Goal: Task Accomplishment & Management: Manage account settings

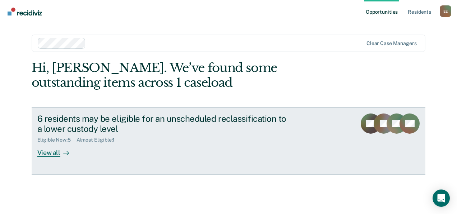
click at [50, 150] on div "View all" at bounding box center [57, 150] width 40 height 14
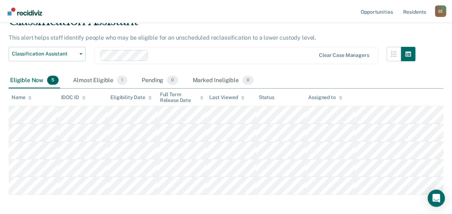
scroll to position [35, 0]
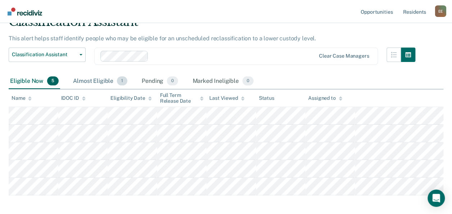
click at [114, 80] on div "Almost Eligible 1" at bounding box center [100, 81] width 57 height 16
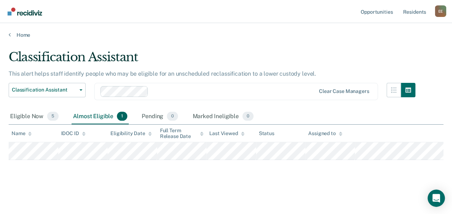
scroll to position [0, 0]
click at [34, 115] on div "Eligible Now 5" at bounding box center [34, 117] width 51 height 16
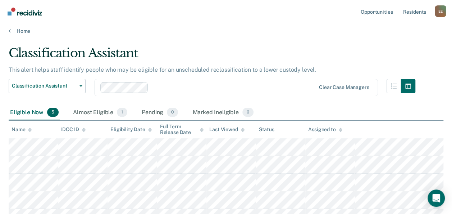
scroll to position [5, 0]
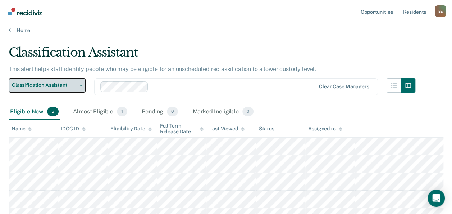
click at [47, 81] on button "Classification Assistant" at bounding box center [47, 85] width 77 height 14
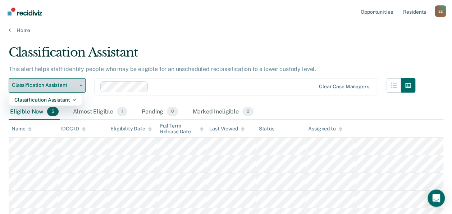
click at [50, 86] on span "Classification Assistant" at bounding box center [44, 85] width 65 height 6
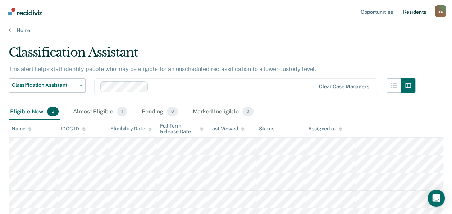
click at [413, 20] on link "Resident s" at bounding box center [414, 11] width 26 height 23
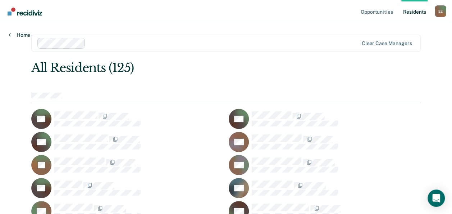
click at [22, 37] on link "Home" at bounding box center [20, 35] width 22 height 6
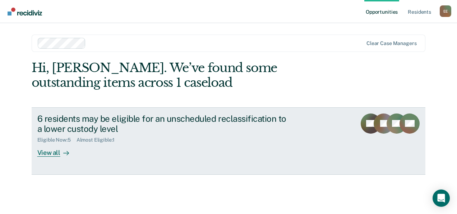
click at [67, 150] on div at bounding box center [64, 152] width 9 height 8
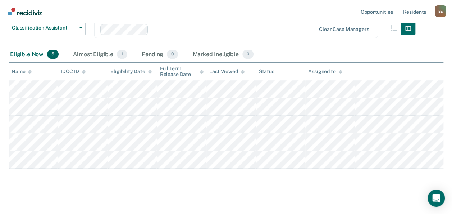
scroll to position [63, 0]
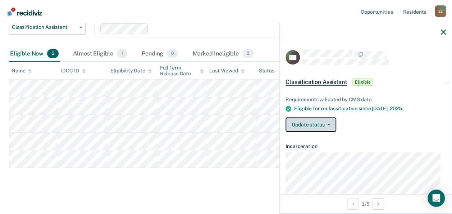
click at [316, 128] on button "Update status" at bounding box center [310, 124] width 51 height 14
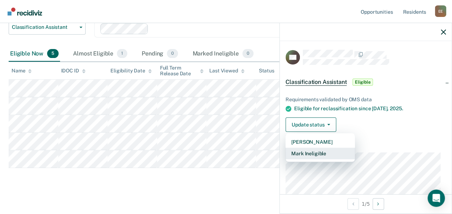
click at [334, 153] on button "Mark Ineligible" at bounding box center [319, 153] width 69 height 12
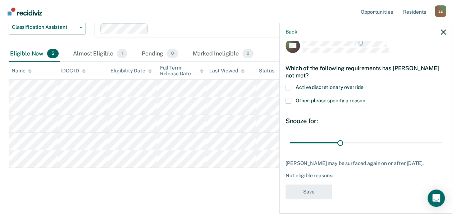
scroll to position [0, 0]
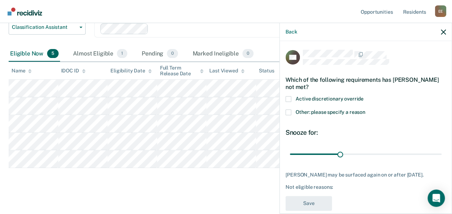
click at [347, 113] on span "Other: please specify a reason" at bounding box center [330, 112] width 70 height 6
click at [365, 109] on input "Other: please specify a reason" at bounding box center [365, 109] width 0 height 0
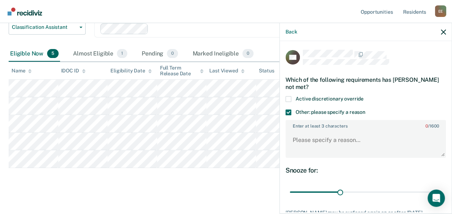
scroll to position [54, 0]
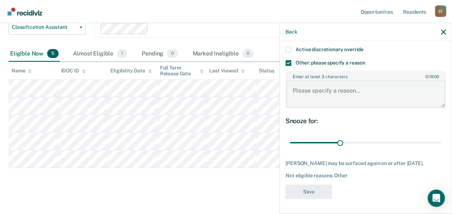
click at [350, 84] on textarea "Enter at least 3 characters 0 / 1600" at bounding box center [365, 94] width 159 height 27
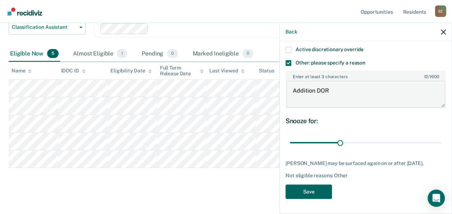
type textarea "Addition DOR"
click at [316, 194] on button "Save" at bounding box center [308, 191] width 46 height 15
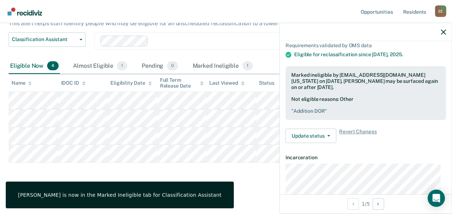
click at [222, 176] on div "Classification Assistant This alert helps staff identify people who may be elig…" at bounding box center [226, 91] width 435 height 184
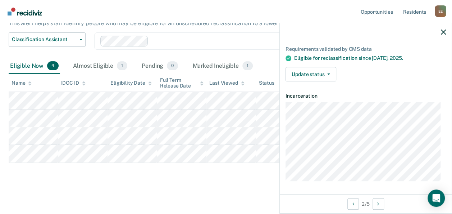
click at [192, 173] on div "Classification Assistant This alert helps staff identify people who may be elig…" at bounding box center [226, 91] width 435 height 184
click at [311, 75] on button "Update status" at bounding box center [310, 74] width 51 height 14
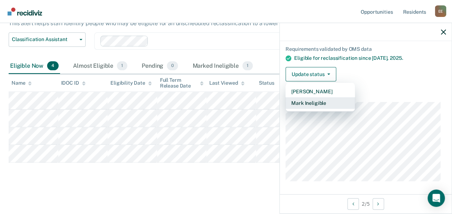
click at [326, 100] on button "Mark Ineligible" at bounding box center [319, 103] width 69 height 12
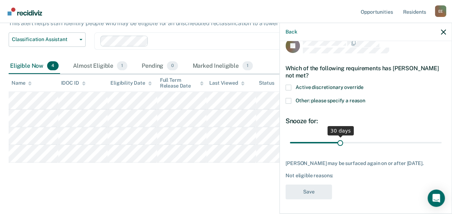
scroll to position [0, 0]
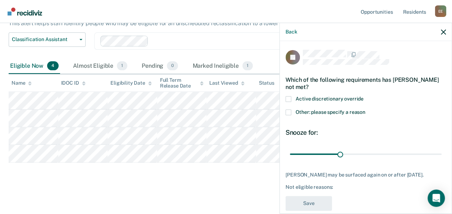
click at [347, 109] on span "Other: please specify a reason" at bounding box center [330, 112] width 70 height 6
click at [365, 109] on input "Other: please specify a reason" at bounding box center [365, 109] width 0 height 0
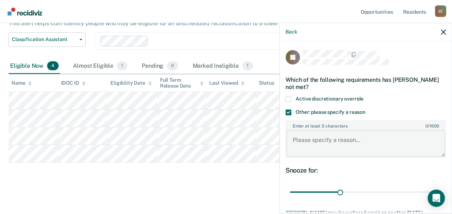
click at [335, 136] on textarea "Enter at least 3 characters 0 / 1600" at bounding box center [365, 143] width 159 height 27
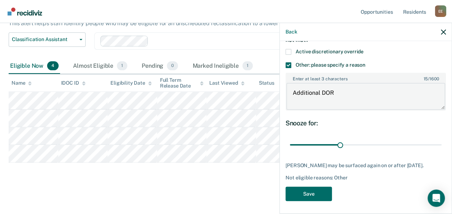
scroll to position [54, 0]
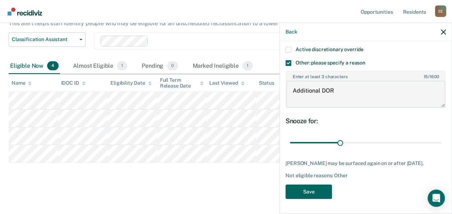
type textarea "Additional DOR"
click at [303, 196] on button "Save" at bounding box center [308, 191] width 46 height 15
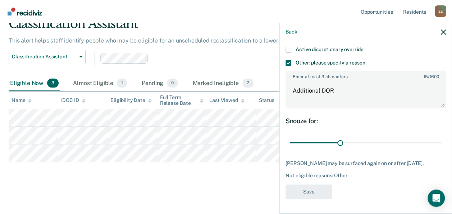
scroll to position [33, 0]
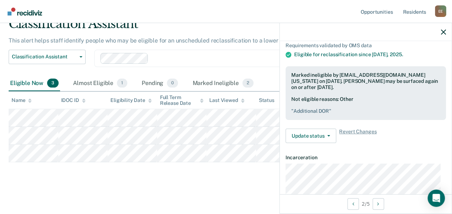
click at [142, 191] on main "Classification Assistant This alert helps staff identify people who may be elig…" at bounding box center [226, 108] width 452 height 206
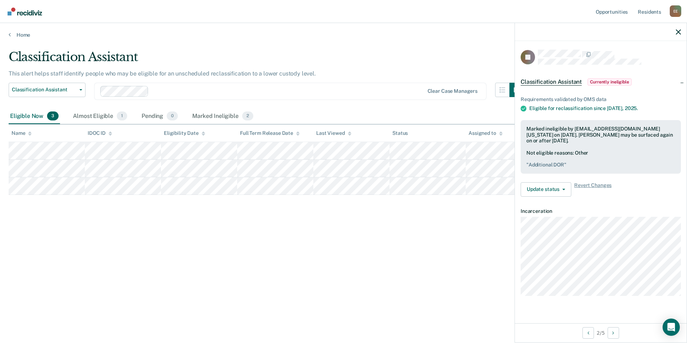
scroll to position [0, 0]
click at [457, 196] on button "Update status" at bounding box center [546, 189] width 51 height 14
click at [436, 213] on div "Classification Assistant This alert helps staff identify people who may be elig…" at bounding box center [344, 169] width 670 height 239
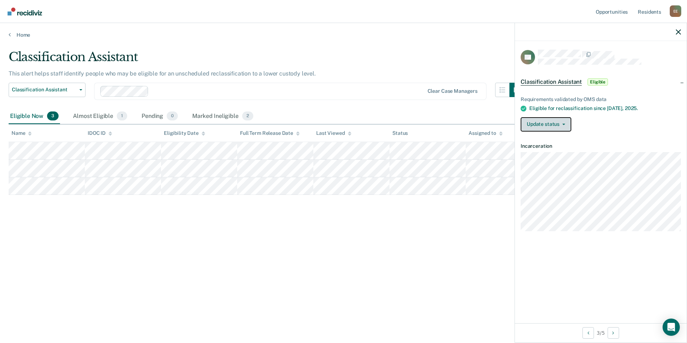
click at [457, 122] on button "Update status" at bounding box center [546, 124] width 51 height 14
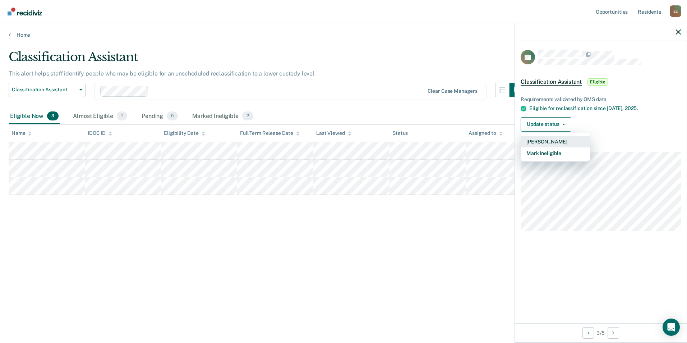
click at [457, 142] on button "[PERSON_NAME]" at bounding box center [555, 142] width 69 height 12
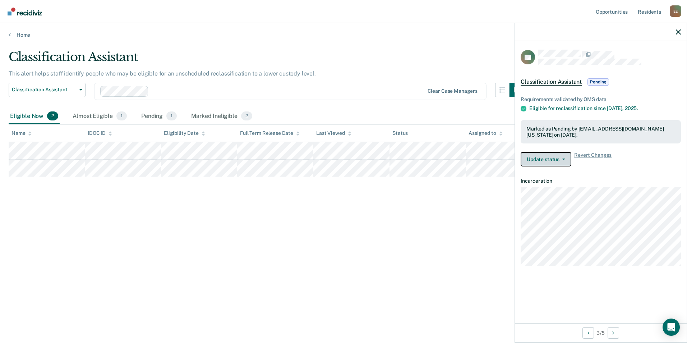
click at [457, 159] on button "Update status" at bounding box center [546, 159] width 51 height 14
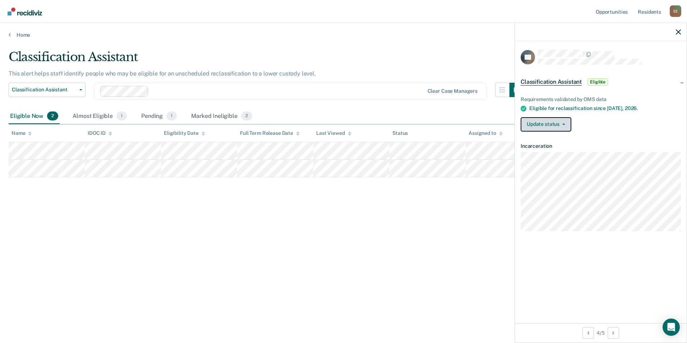
click at [457, 127] on button "Update status" at bounding box center [546, 124] width 51 height 14
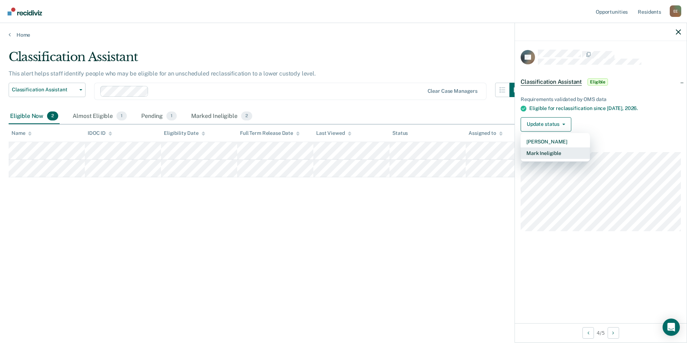
click at [457, 154] on button "Mark Ineligible" at bounding box center [555, 153] width 69 height 12
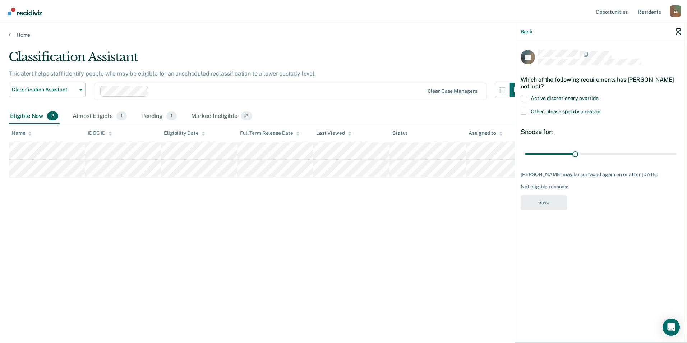
click at [457, 33] on icon "button" at bounding box center [678, 31] width 5 height 5
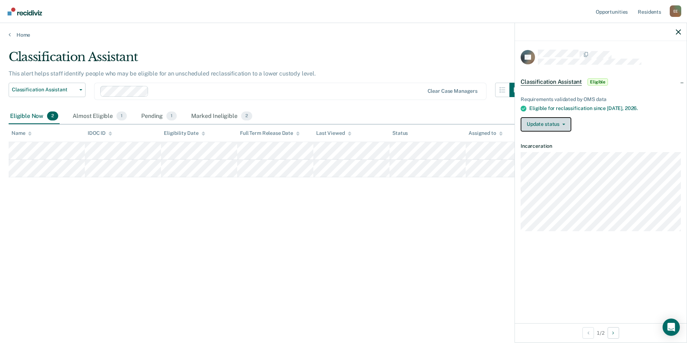
click at [457, 127] on button "Update status" at bounding box center [546, 124] width 51 height 14
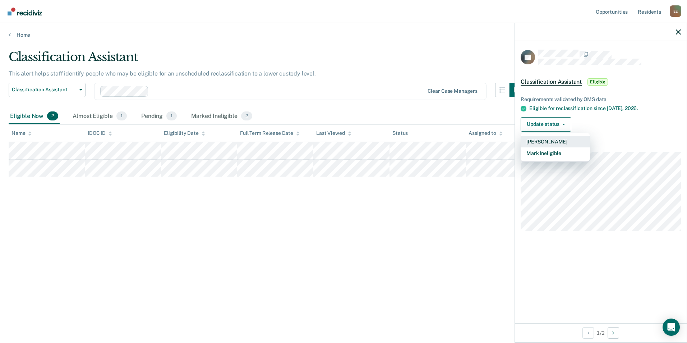
click at [457, 143] on button "[PERSON_NAME]" at bounding box center [555, 142] width 69 height 12
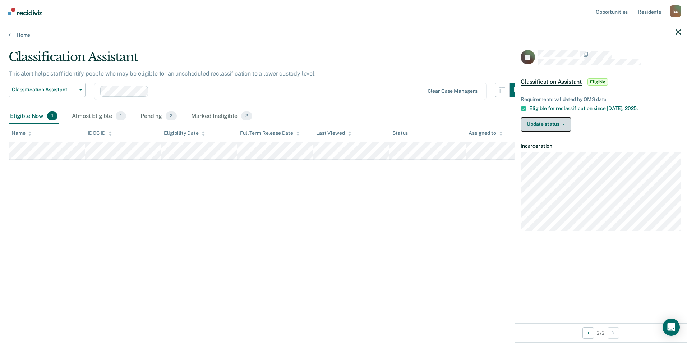
click at [457, 124] on button "Update status" at bounding box center [546, 124] width 51 height 14
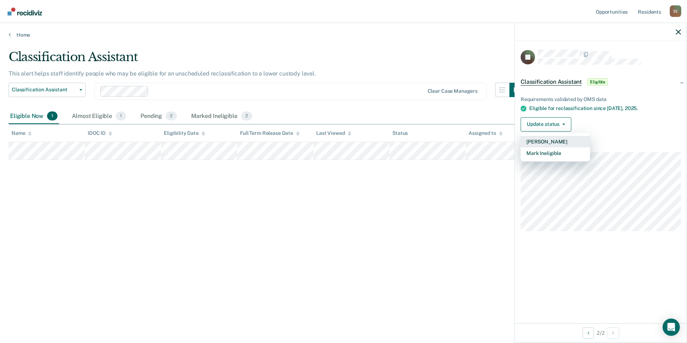
click at [457, 142] on button "[PERSON_NAME]" at bounding box center [555, 142] width 69 height 12
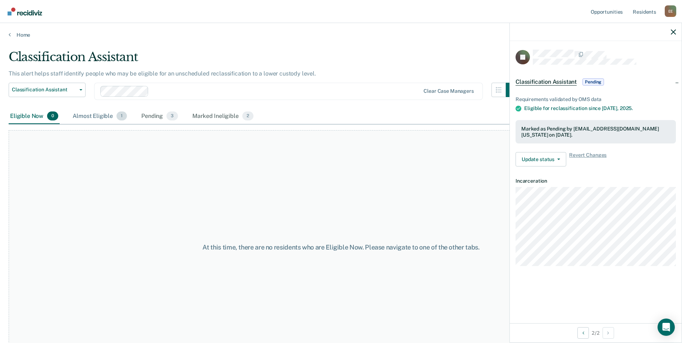
click at [107, 111] on div "Almost Eligible 1" at bounding box center [99, 117] width 57 height 16
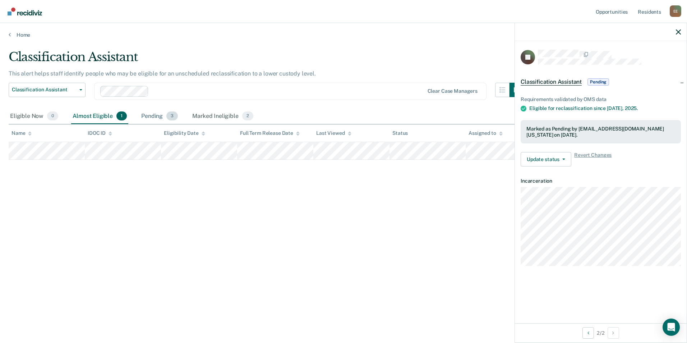
click at [148, 113] on div "Pending 3" at bounding box center [160, 117] width 40 height 16
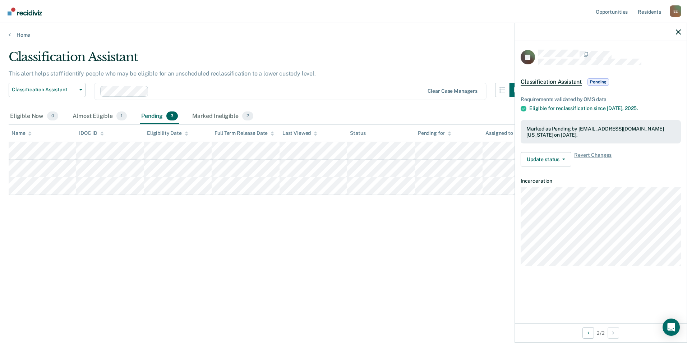
click at [135, 118] on div "Eligible Now 0 Almost Eligible 1 Pending 3 Marked Ineligible 2" at bounding box center [132, 117] width 246 height 16
click at [116, 119] on span "1" at bounding box center [121, 115] width 10 height 9
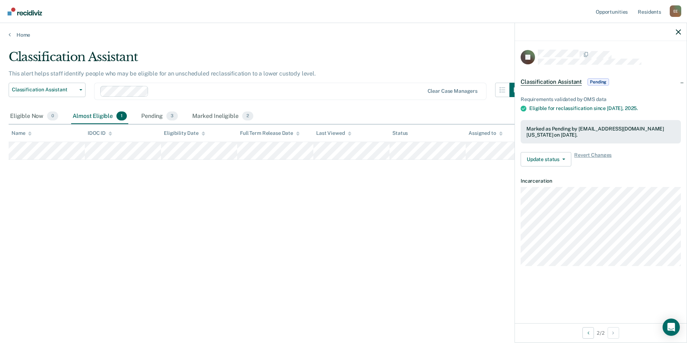
click at [457, 30] on div at bounding box center [601, 32] width 172 height 18
click at [457, 30] on icon "button" at bounding box center [678, 31] width 5 height 5
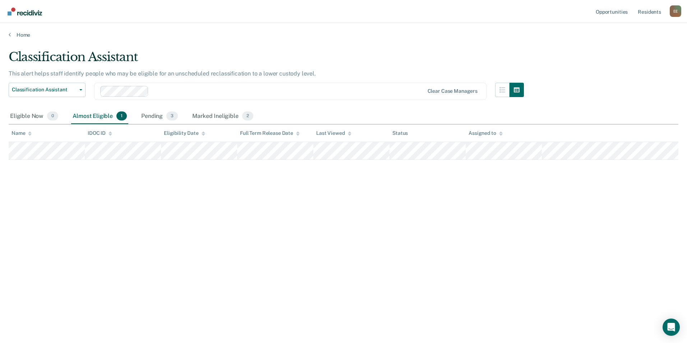
click at [56, 213] on div "Classification Assistant This alert helps staff identify people who may be elig…" at bounding box center [344, 169] width 670 height 239
click at [40, 115] on div "Eligible Now 0" at bounding box center [34, 117] width 51 height 16
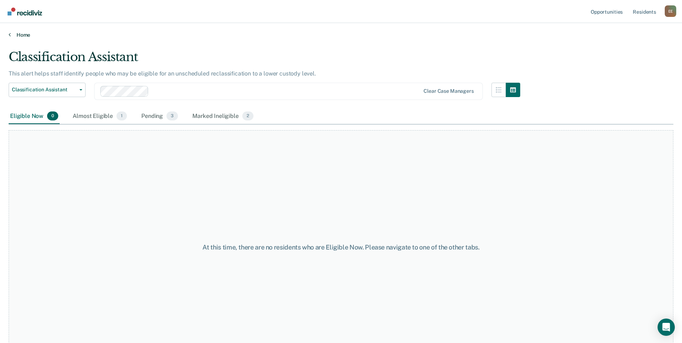
click at [21, 37] on link "Home" at bounding box center [341, 35] width 665 height 6
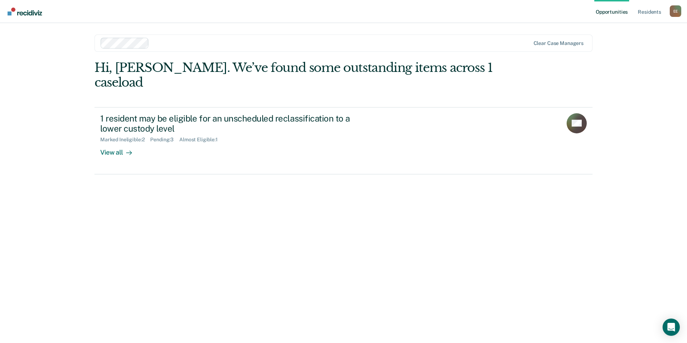
click at [32, 13] on img "Go to Recidiviz Home" at bounding box center [25, 12] width 35 height 8
